Goal: Information Seeking & Learning: Learn about a topic

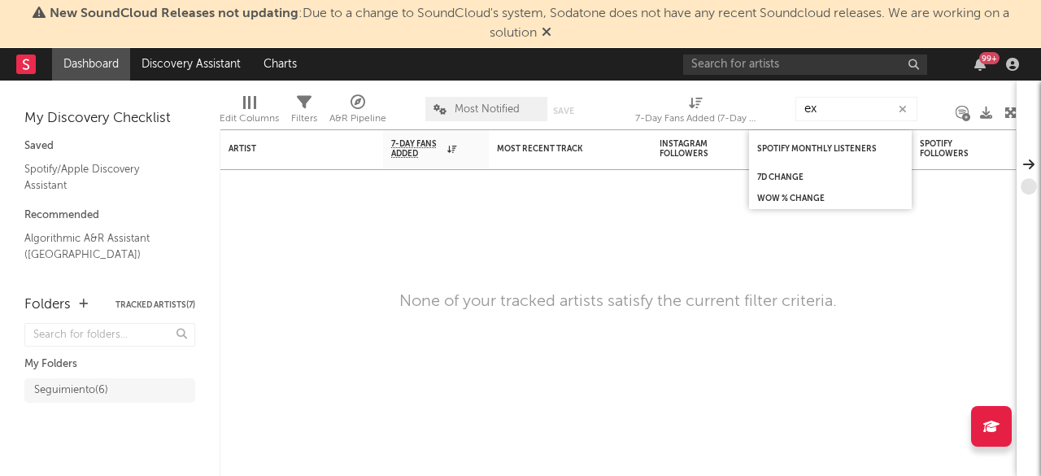
type input "e"
type input "extremoduro"
click at [91, 69] on link "Dashboard" at bounding box center [91, 64] width 78 height 33
click at [905, 106] on icon "button" at bounding box center [903, 109] width 8 height 11
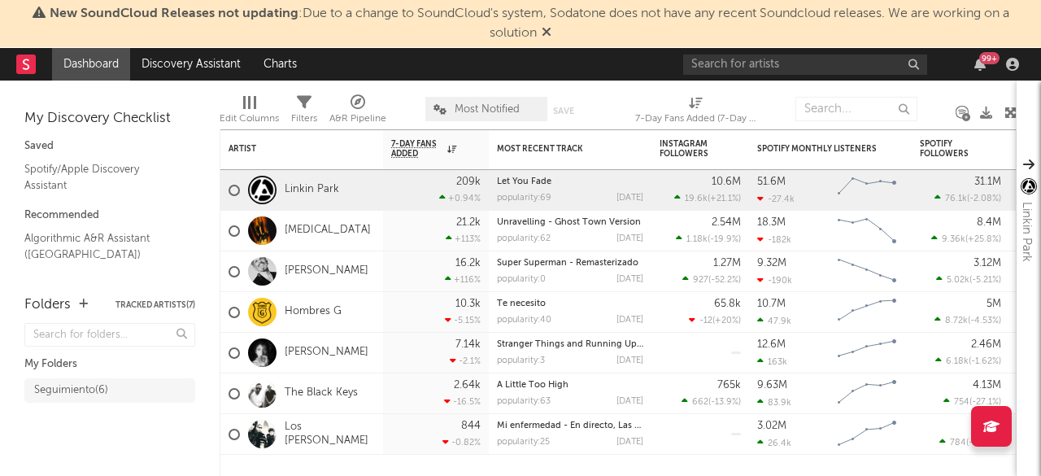
click at [548, 33] on icon at bounding box center [547, 31] width 10 height 13
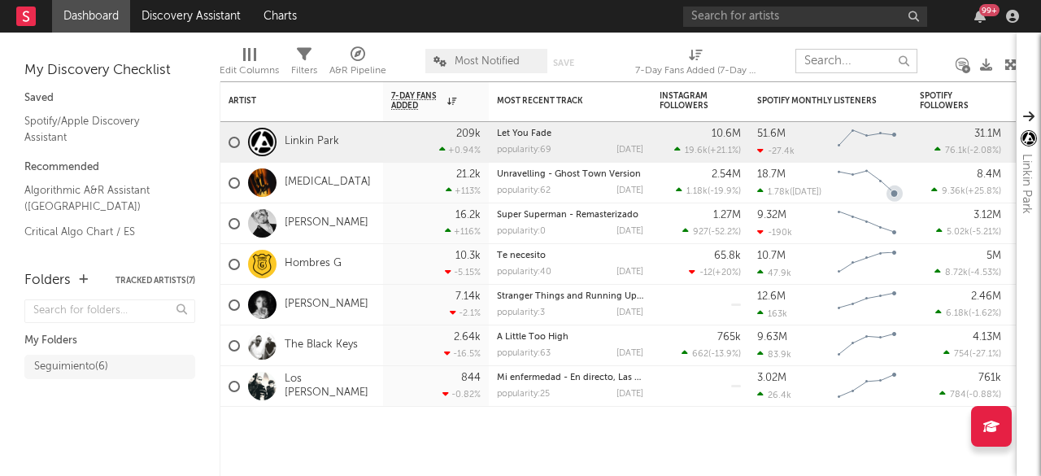
click at [840, 59] on input "text" at bounding box center [857, 61] width 122 height 24
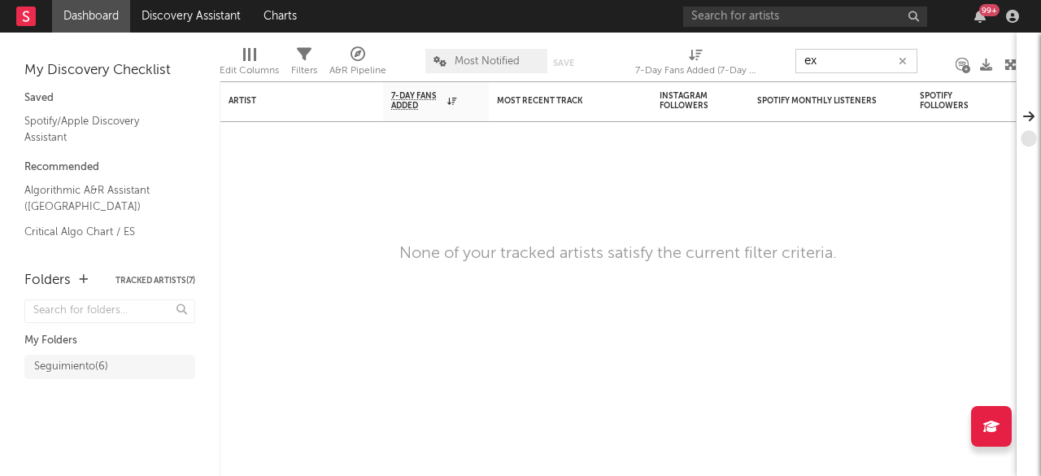
type input "e"
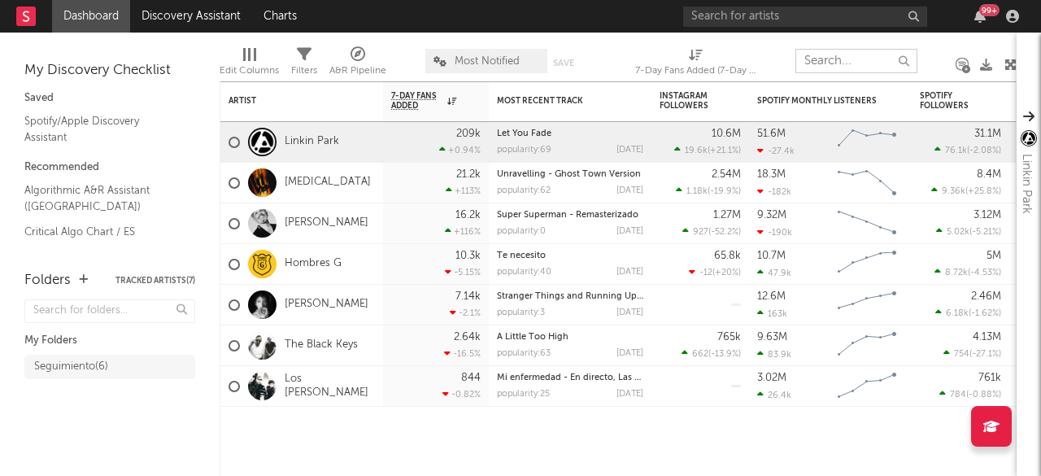
click at [820, 63] on input "text" at bounding box center [857, 61] width 122 height 24
click at [823, 61] on input "text" at bounding box center [857, 61] width 122 height 24
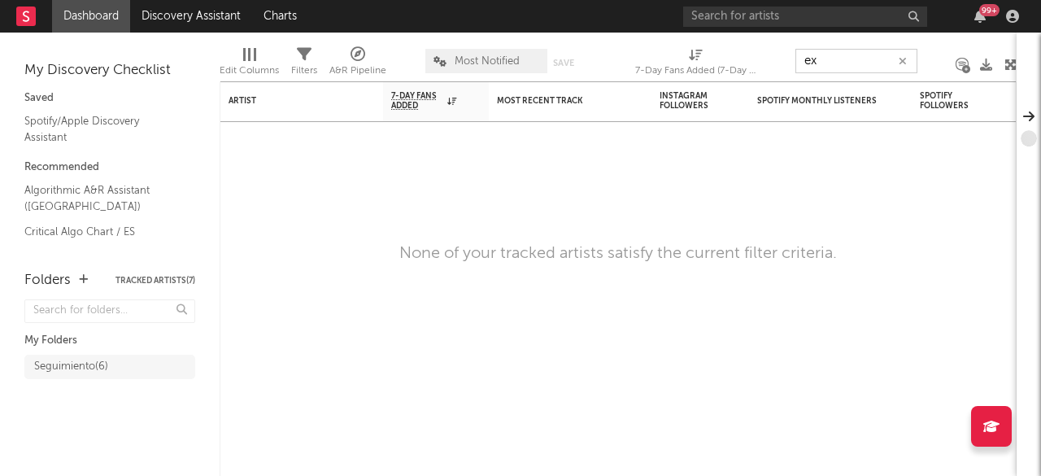
type input "e"
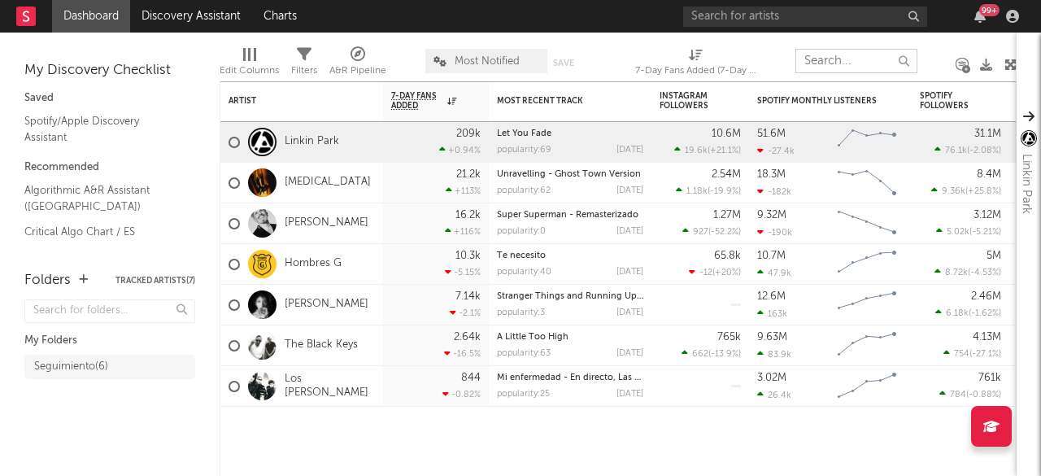
click at [825, 57] on input "text" at bounding box center [857, 61] width 122 height 24
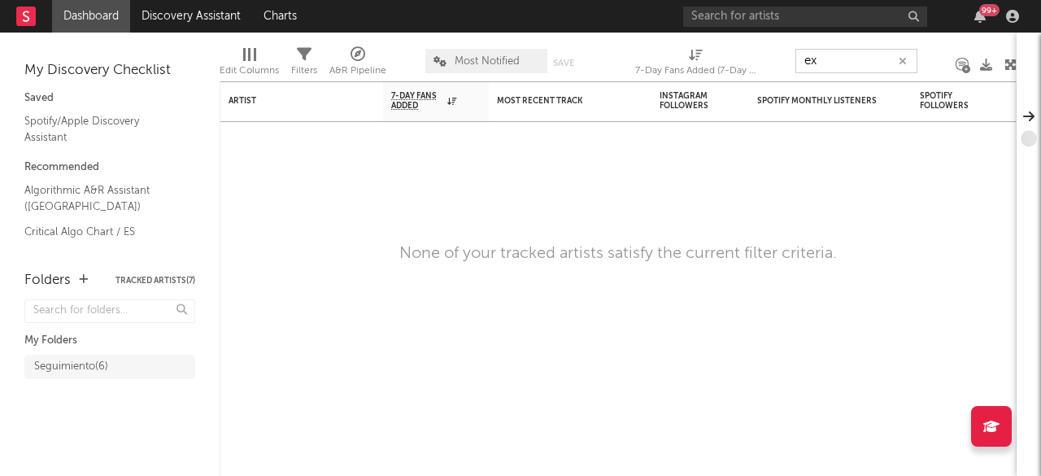
type input "e"
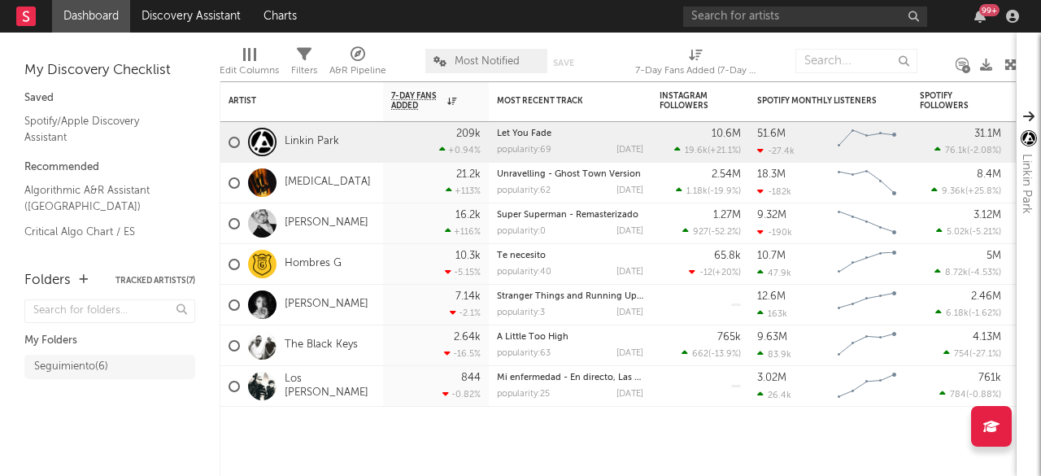
click at [103, 72] on div "My Discovery Checklist" at bounding box center [109, 71] width 171 height 20
click at [194, 15] on link "Discovery Assistant" at bounding box center [191, 16] width 122 height 33
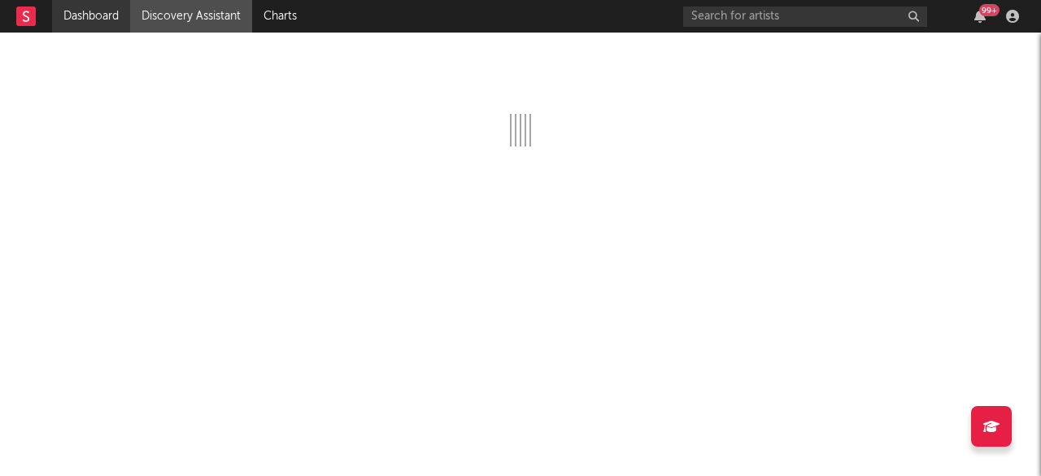
click at [101, 20] on link "Dashboard" at bounding box center [91, 16] width 78 height 33
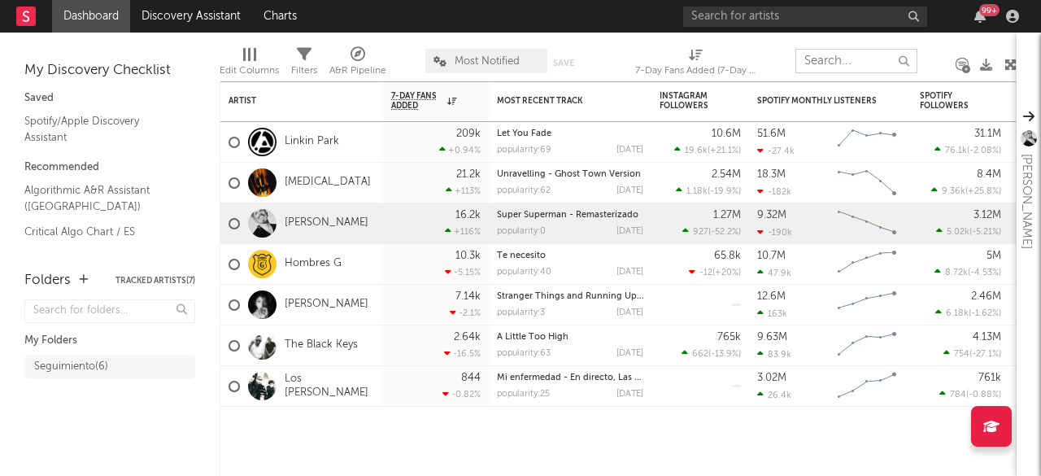
click at [846, 61] on input "text" at bounding box center [857, 61] width 122 height 24
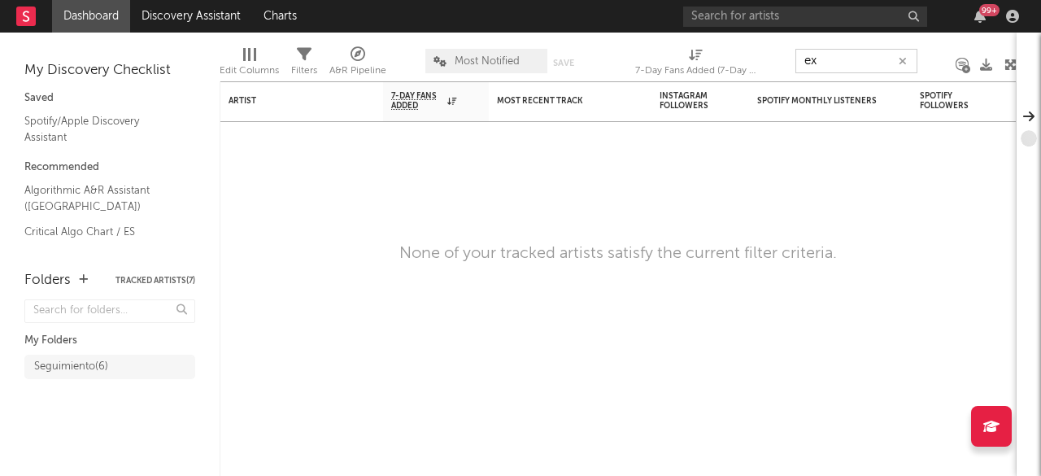
type input "e"
type input "extremoduro"
click at [906, 62] on icon "button" at bounding box center [903, 61] width 8 height 11
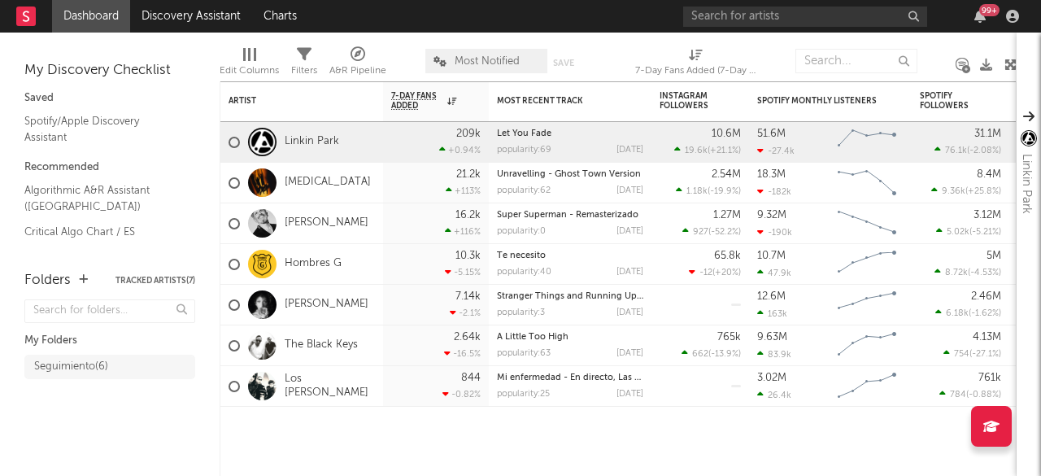
click at [28, 11] on rect at bounding box center [26, 17] width 20 height 20
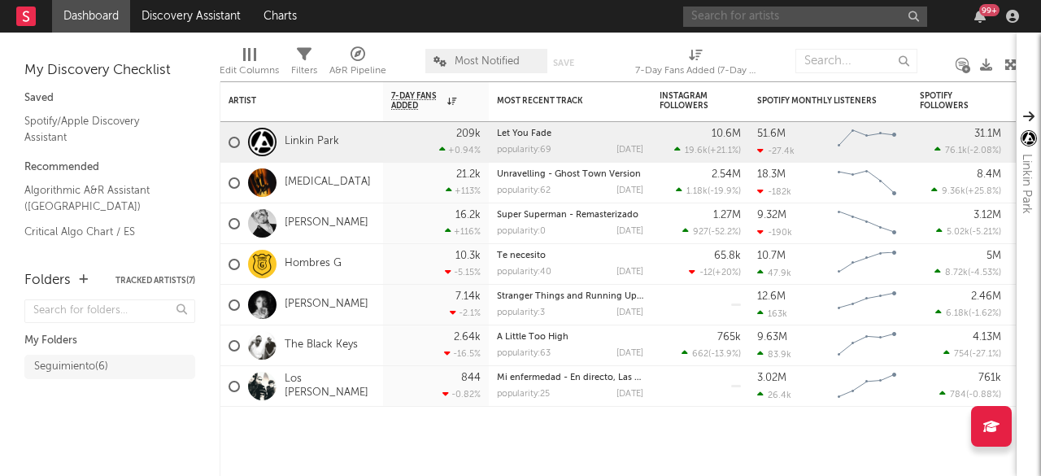
click at [791, 16] on input "text" at bounding box center [805, 17] width 244 height 20
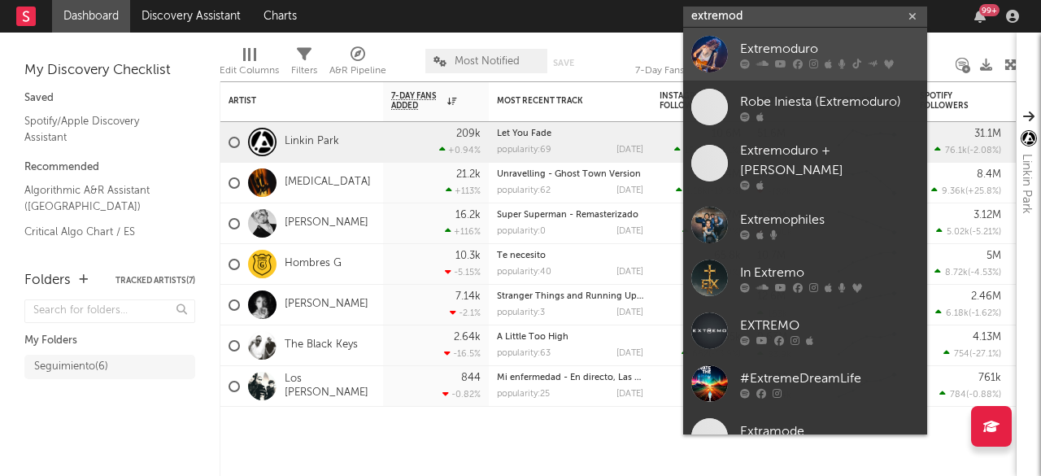
type input "extremod"
click at [777, 47] on div "Extremoduro" at bounding box center [829, 49] width 179 height 20
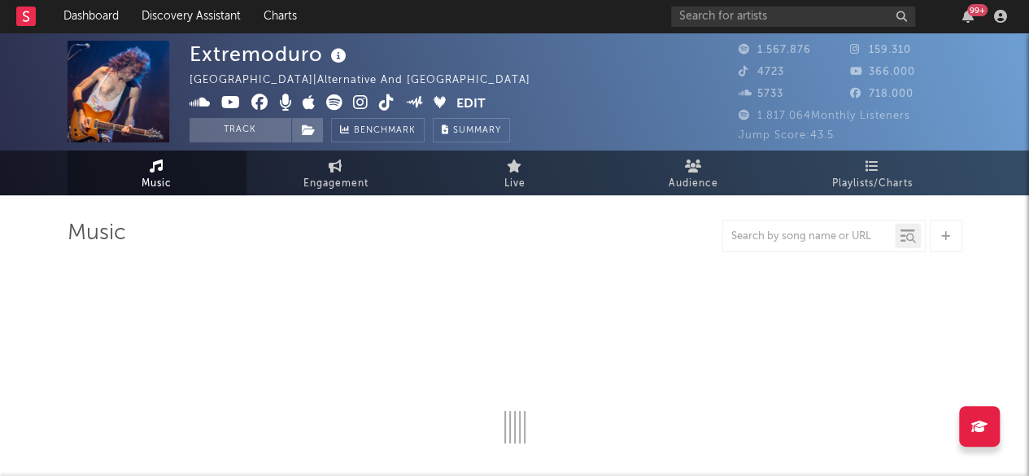
select select "6m"
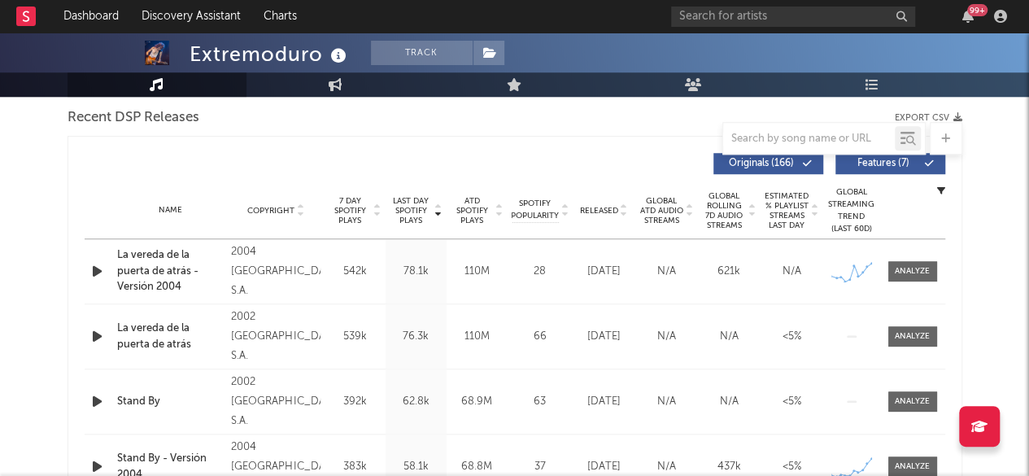
scroll to position [570, 0]
